Goal: Navigation & Orientation: Find specific page/section

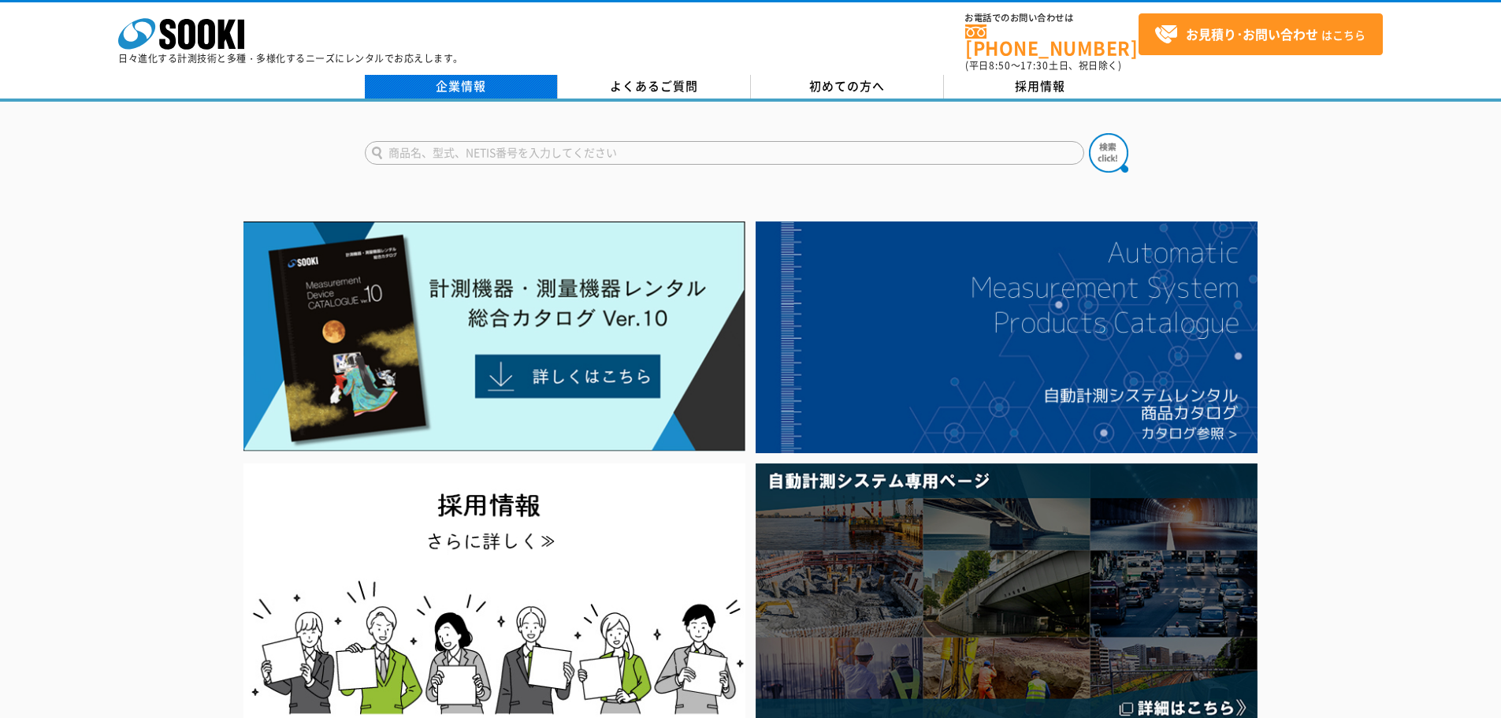
click at [473, 84] on link "企業情報" at bounding box center [461, 87] width 193 height 24
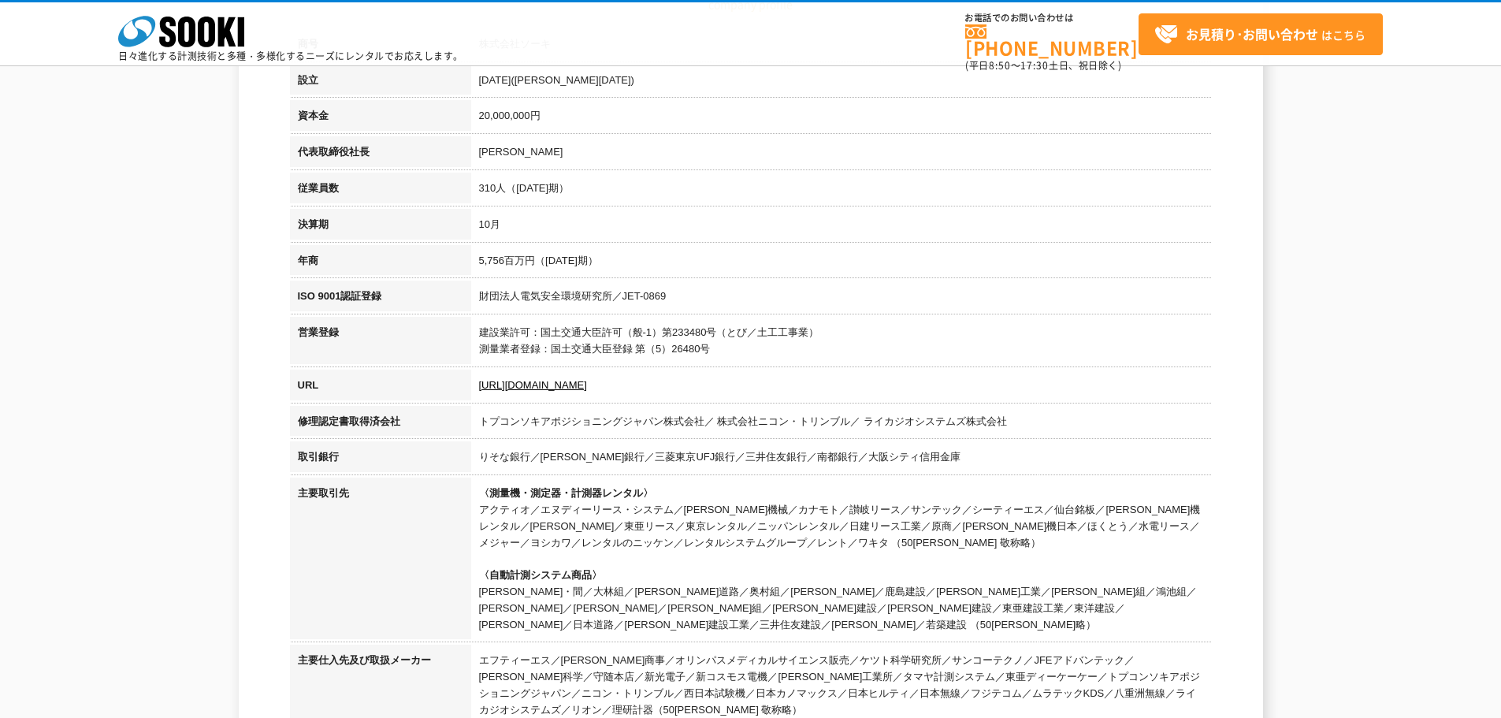
scroll to position [315, 0]
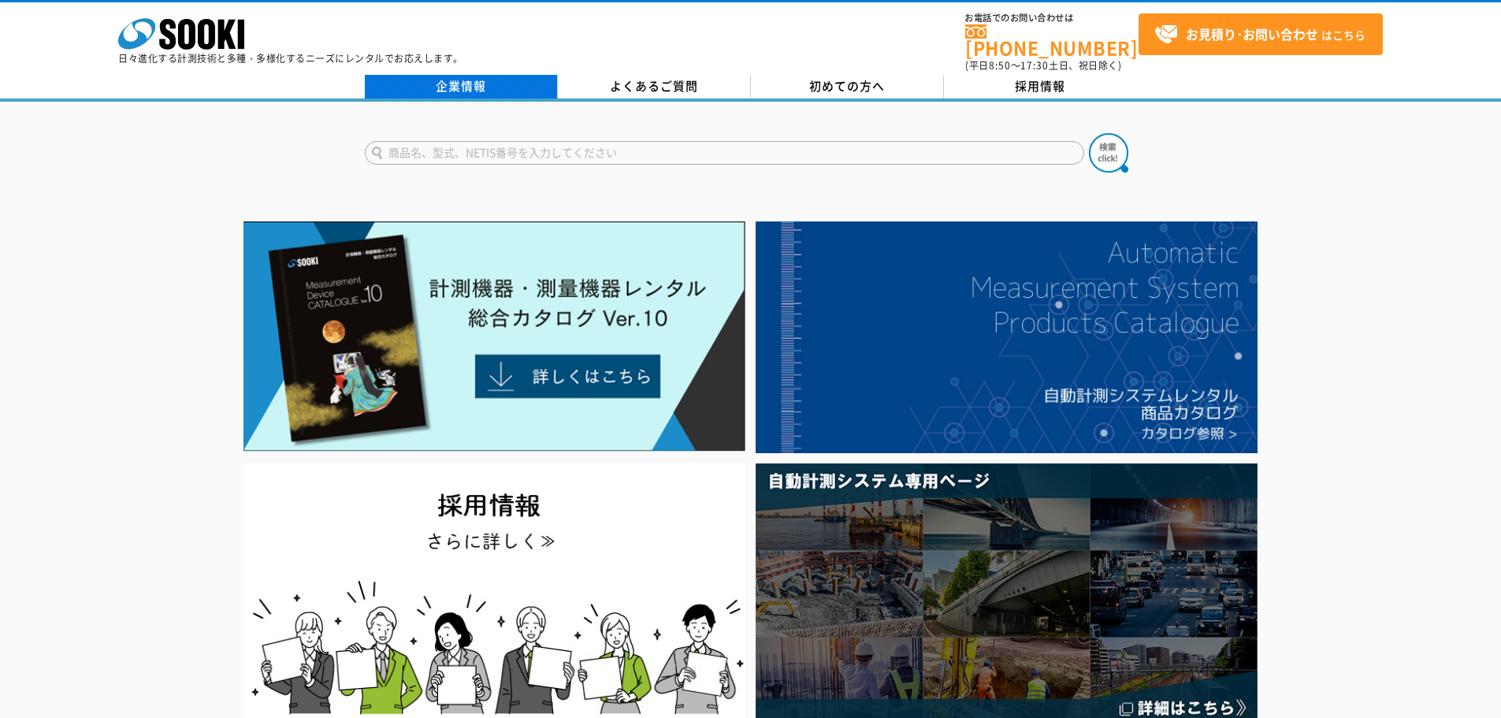
click at [447, 81] on link "企業情報" at bounding box center [461, 87] width 193 height 24
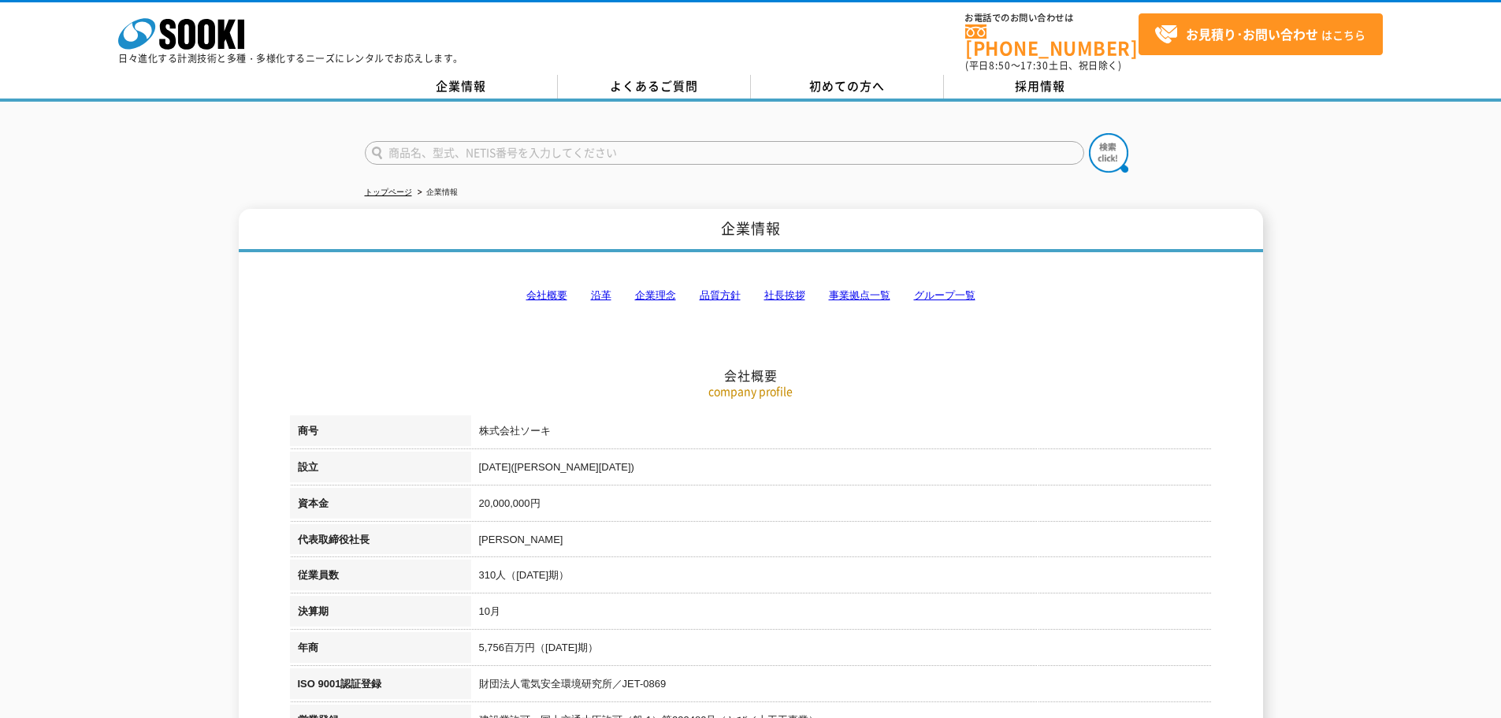
click at [858, 289] on link "事業拠点一覧" at bounding box center [859, 295] width 61 height 12
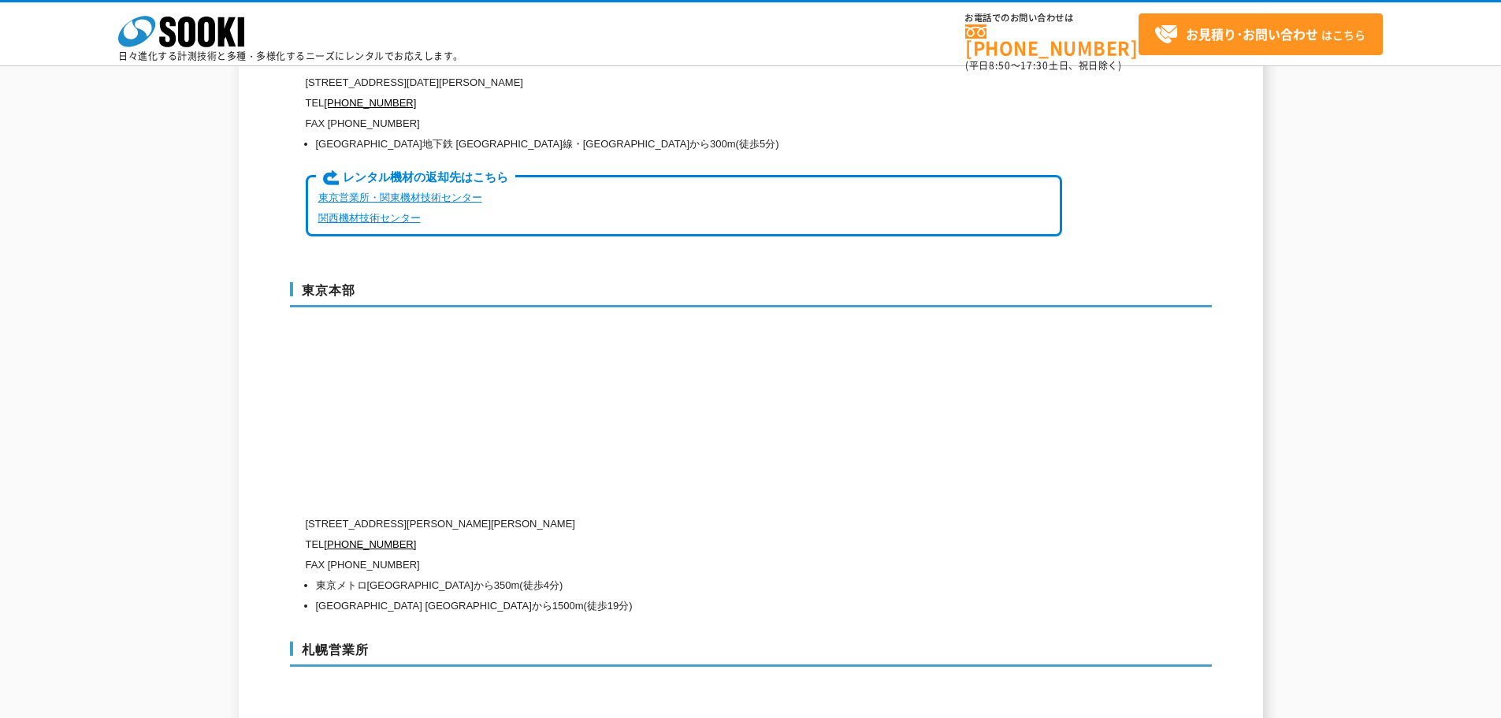
scroll to position [4030, 0]
